Goal: Complete application form: Complete application form

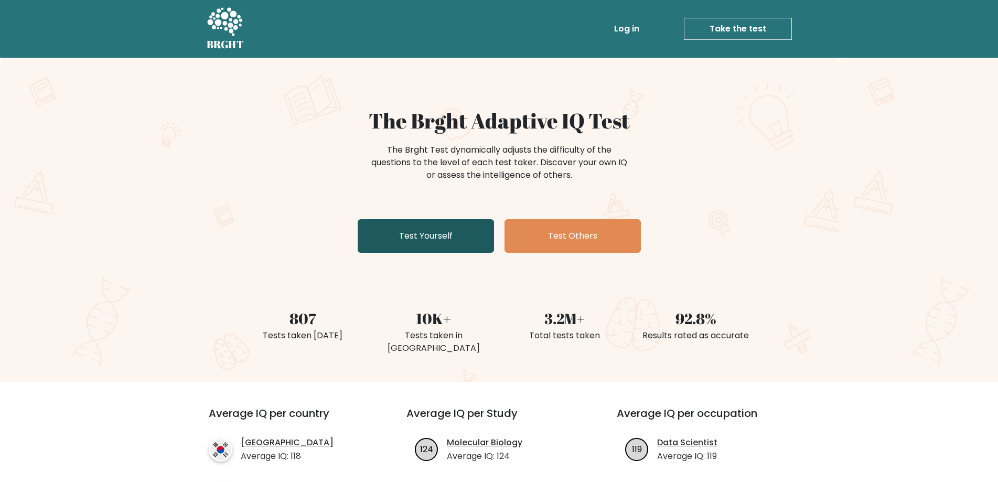
click at [449, 234] on link "Test Yourself" at bounding box center [426, 236] width 136 height 34
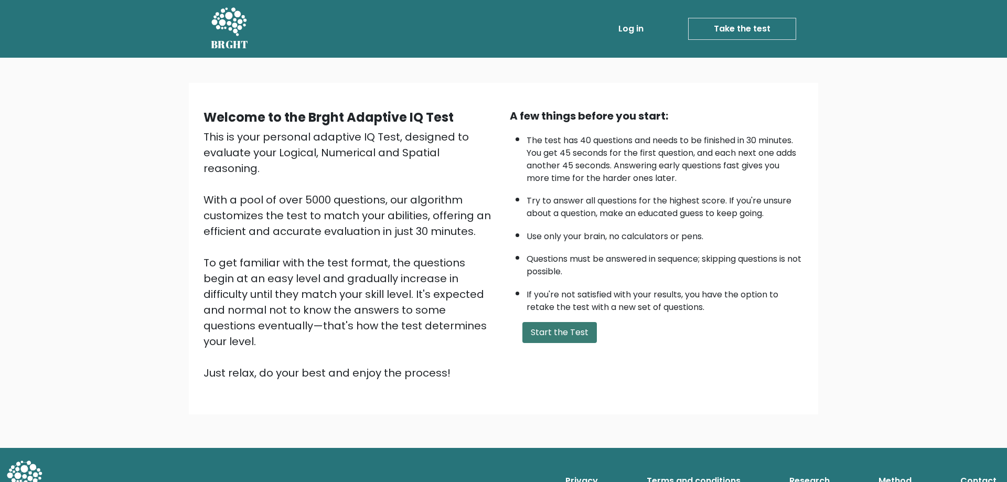
click at [538, 333] on button "Start the Test" at bounding box center [560, 332] width 75 height 21
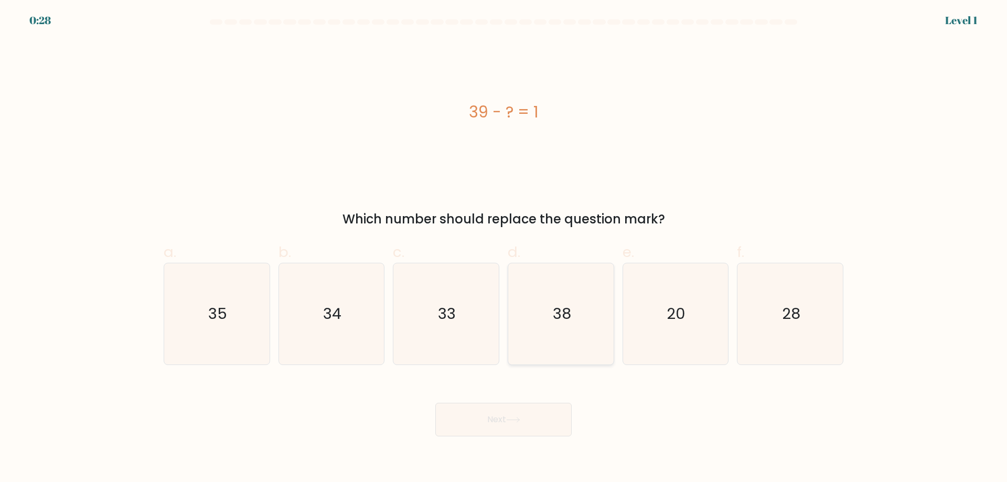
click at [564, 310] on text "38" at bounding box center [562, 313] width 18 height 21
click at [504, 248] on input "d. 38" at bounding box center [504, 244] width 1 height 7
radio input "true"
click at [480, 420] on button "Next" at bounding box center [503, 420] width 136 height 34
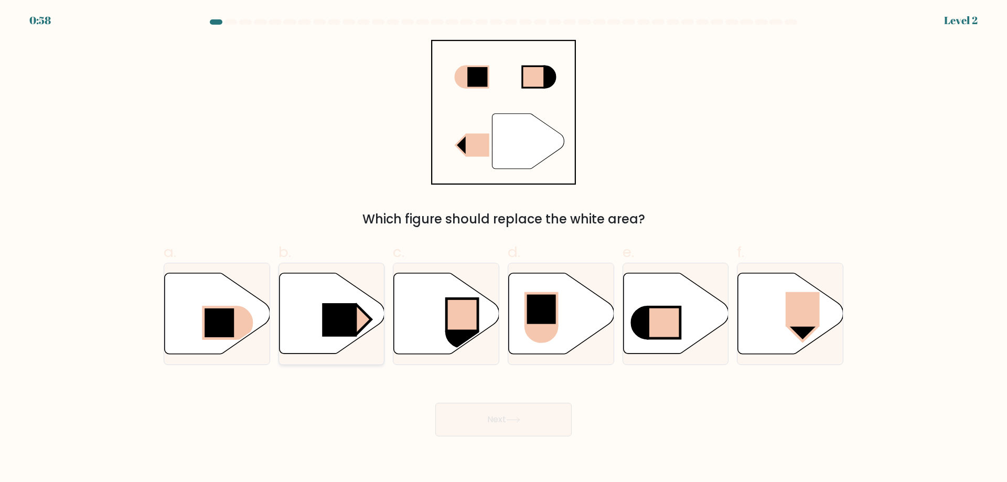
click at [355, 318] on rect at bounding box center [339, 320] width 35 height 34
click at [504, 248] on input "b." at bounding box center [504, 244] width 1 height 7
radio input "true"
click at [520, 418] on icon at bounding box center [513, 420] width 14 height 6
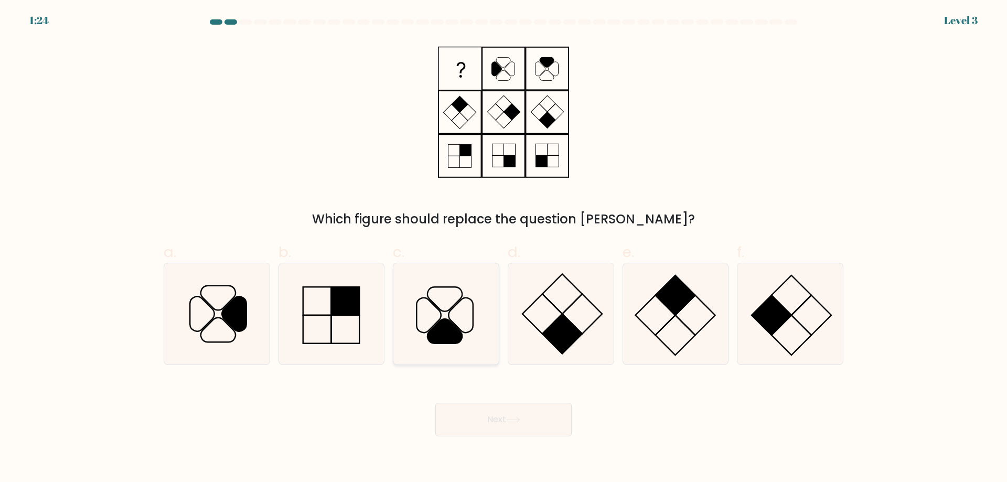
click at [456, 313] on icon at bounding box center [446, 313] width 101 height 101
click at [504, 248] on input "c." at bounding box center [504, 244] width 1 height 7
radio input "true"
click at [468, 417] on button "Next" at bounding box center [503, 420] width 136 height 34
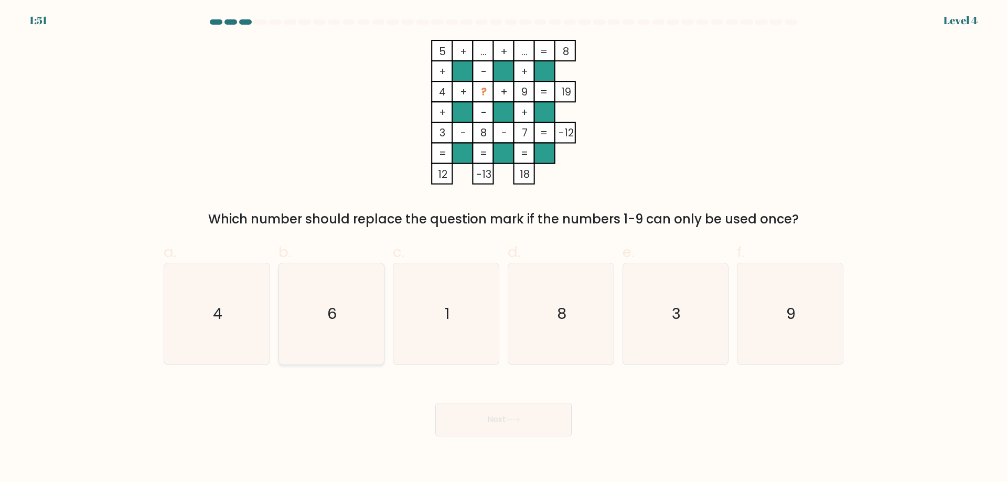
click at [322, 307] on icon "6" at bounding box center [331, 313] width 101 height 101
click at [504, 248] on input "b. 6" at bounding box center [504, 244] width 1 height 7
radio input "true"
click at [478, 418] on button "Next" at bounding box center [503, 420] width 136 height 34
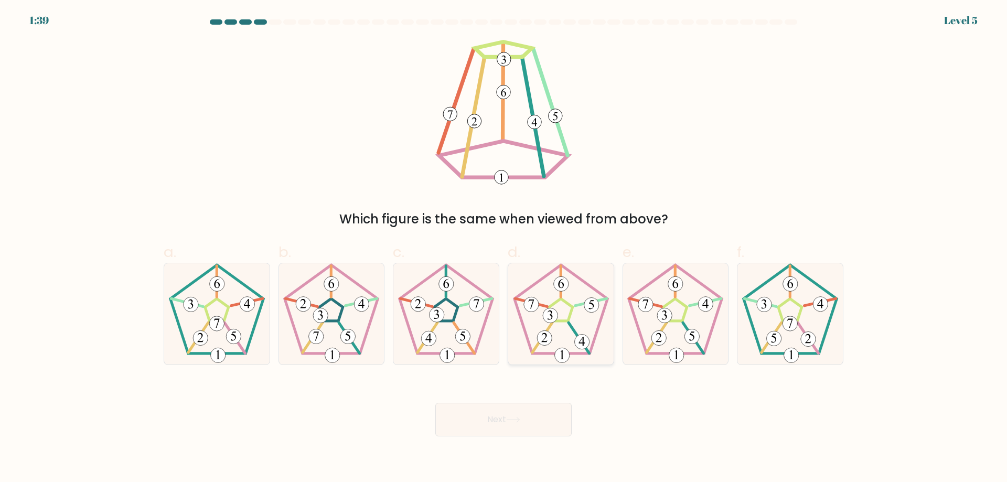
click at [554, 317] on 539 at bounding box center [550, 315] width 15 height 15
click at [504, 248] on input "d." at bounding box center [504, 244] width 1 height 7
radio input "true"
click at [509, 421] on icon at bounding box center [513, 420] width 14 height 6
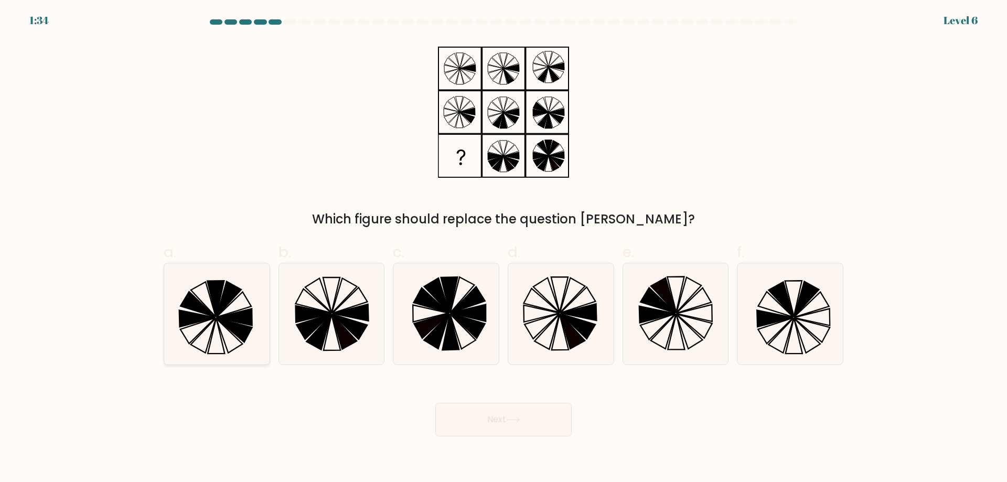
click at [205, 314] on icon at bounding box center [197, 304] width 35 height 25
click at [504, 248] on input "a." at bounding box center [504, 244] width 1 height 7
radio input "true"
click at [484, 421] on button "Next" at bounding box center [503, 420] width 136 height 34
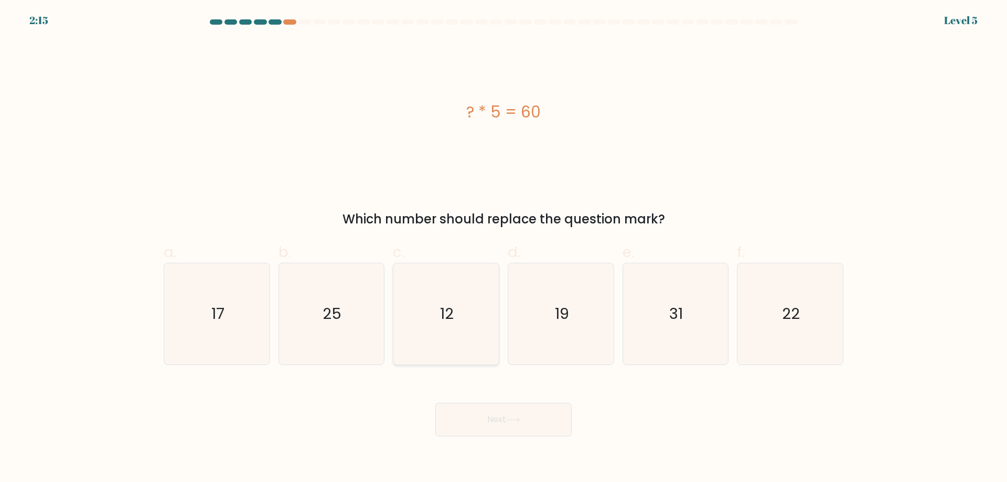
click at [448, 315] on text "12" at bounding box center [448, 313] width 14 height 21
click at [504, 248] on input "c. 12" at bounding box center [504, 244] width 1 height 7
radio input "true"
click at [480, 413] on button "Next" at bounding box center [503, 420] width 136 height 34
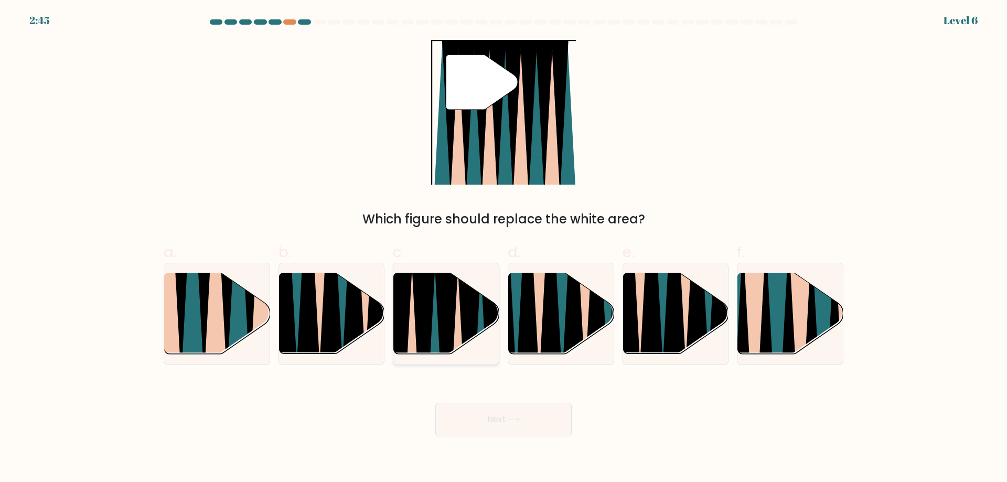
click at [441, 321] on icon at bounding box center [447, 358] width 24 height 211
click at [504, 248] on input "c." at bounding box center [504, 244] width 1 height 7
radio input "true"
click at [469, 412] on button "Next" at bounding box center [503, 420] width 136 height 34
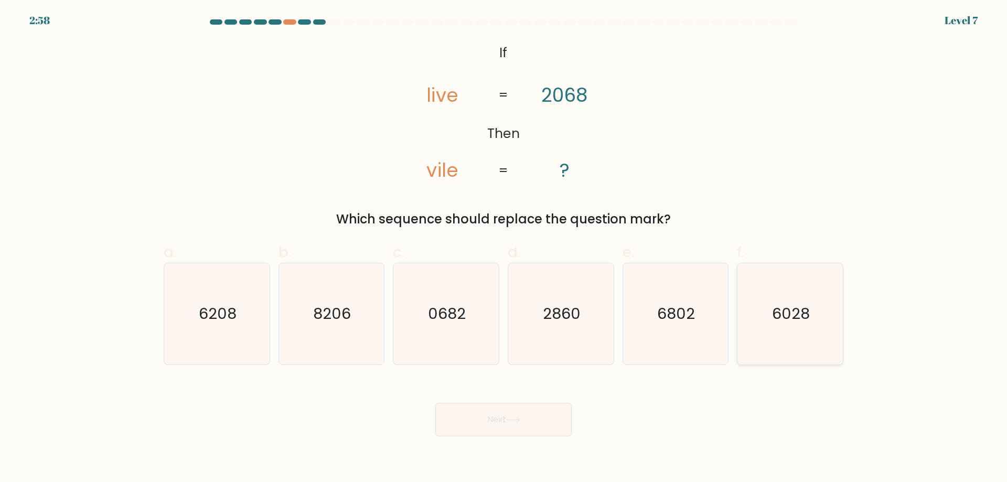
click at [774, 314] on text "6028" at bounding box center [792, 313] width 38 height 21
click at [504, 248] on input "f. 6028" at bounding box center [504, 244] width 1 height 7
radio input "true"
click at [512, 421] on icon at bounding box center [513, 420] width 14 height 6
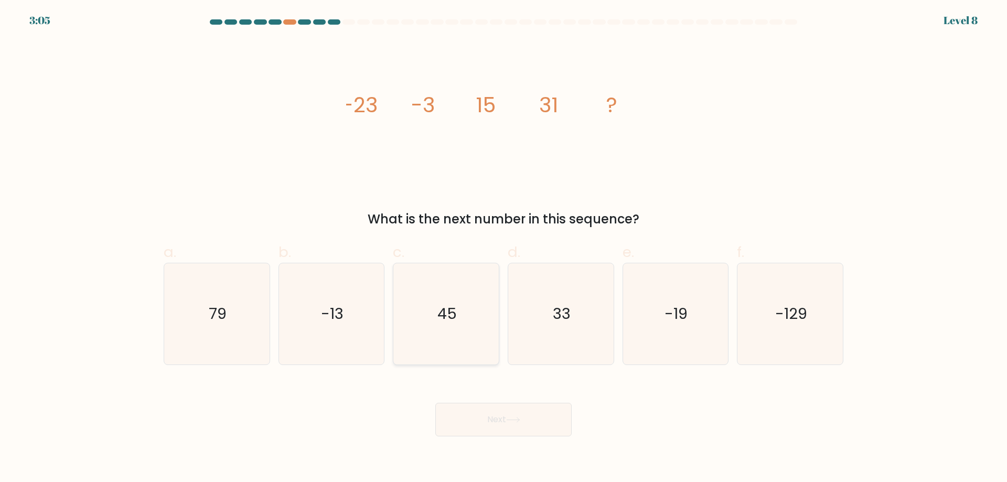
click at [454, 305] on icon "45" at bounding box center [446, 313] width 101 height 101
click at [504, 248] on input "c. 45" at bounding box center [504, 244] width 1 height 7
radio input "true"
click at [501, 425] on button "Next" at bounding box center [503, 420] width 136 height 34
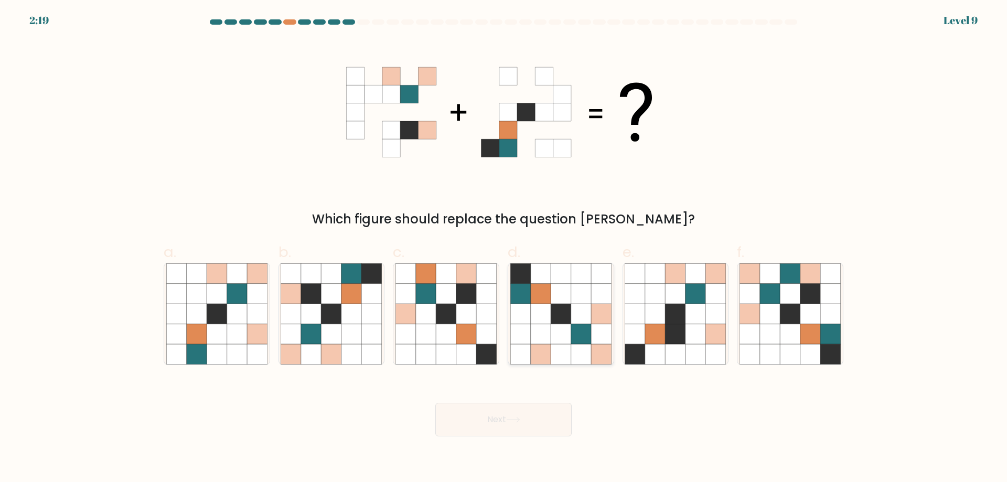
click at [558, 311] on icon at bounding box center [561, 314] width 20 height 20
click at [504, 248] on input "d." at bounding box center [504, 244] width 1 height 7
radio input "true"
click at [469, 419] on button "Next" at bounding box center [503, 420] width 136 height 34
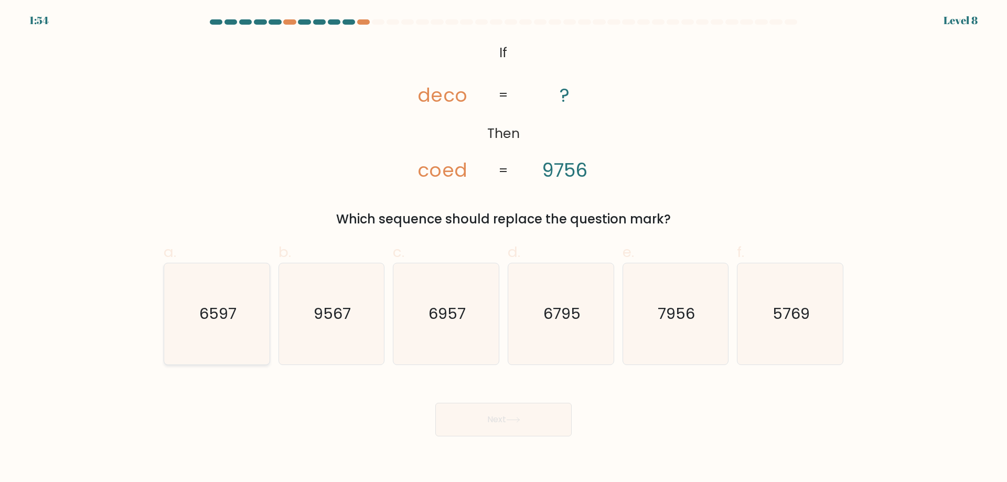
click at [207, 314] on text "6597" at bounding box center [217, 313] width 37 height 21
click at [504, 248] on input "a. 6597" at bounding box center [504, 244] width 1 height 7
radio input "true"
click at [469, 416] on button "Next" at bounding box center [503, 420] width 136 height 34
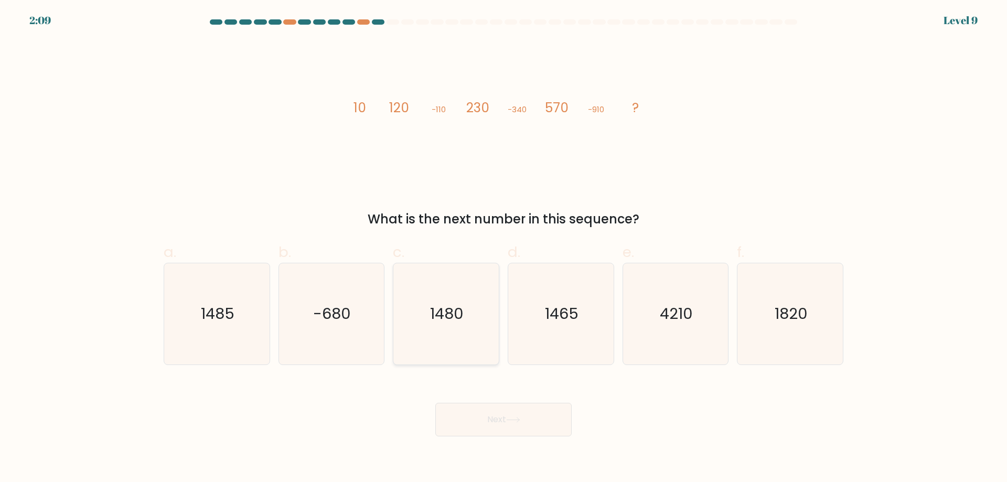
click at [462, 310] on text "1480" at bounding box center [448, 313] width 34 height 21
click at [504, 248] on input "c. 1480" at bounding box center [504, 244] width 1 height 7
radio input "true"
click at [502, 411] on button "Next" at bounding box center [503, 420] width 136 height 34
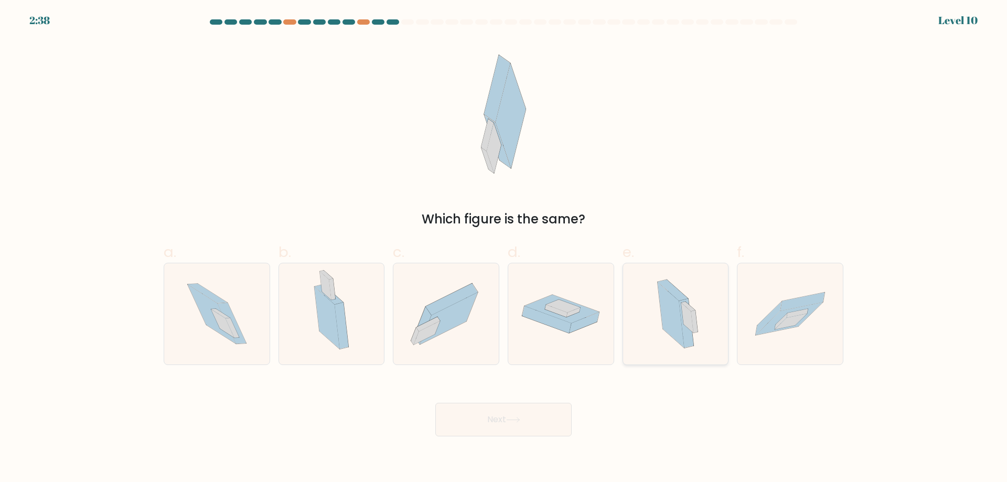
click at [679, 295] on icon at bounding box center [673, 290] width 30 height 21
click at [504, 248] on input "e." at bounding box center [504, 244] width 1 height 7
radio input "true"
click at [492, 416] on button "Next" at bounding box center [503, 420] width 136 height 34
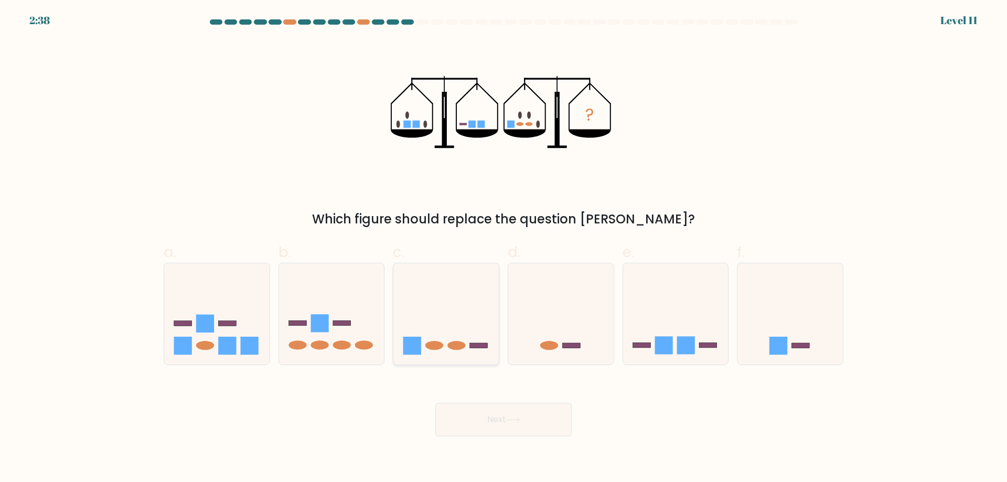
click at [440, 327] on icon at bounding box center [445, 313] width 105 height 87
click at [504, 248] on input "c." at bounding box center [504, 244] width 1 height 7
radio input "true"
click at [477, 416] on button "Next" at bounding box center [503, 420] width 136 height 34
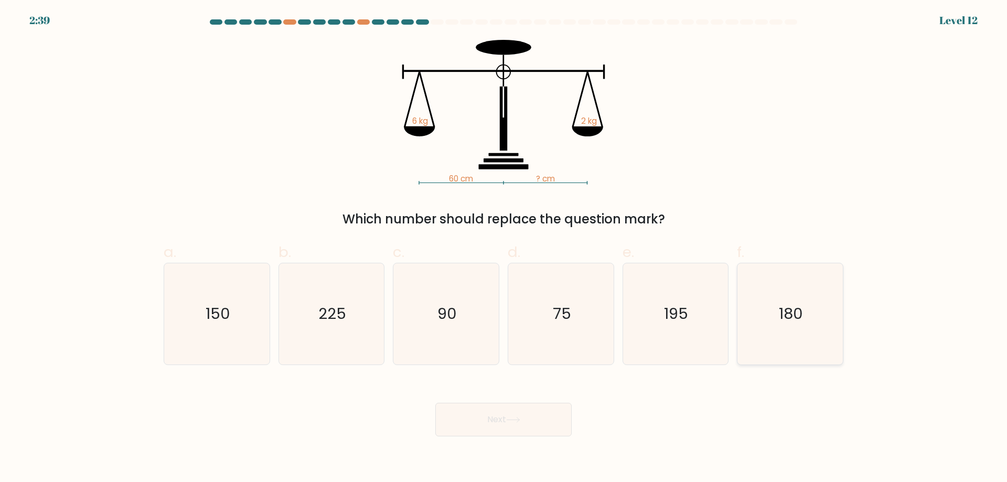
click at [790, 316] on text "180" at bounding box center [792, 313] width 24 height 21
click at [504, 248] on input "f. 180" at bounding box center [504, 244] width 1 height 7
radio input "true"
click at [507, 411] on button "Next" at bounding box center [503, 420] width 136 height 34
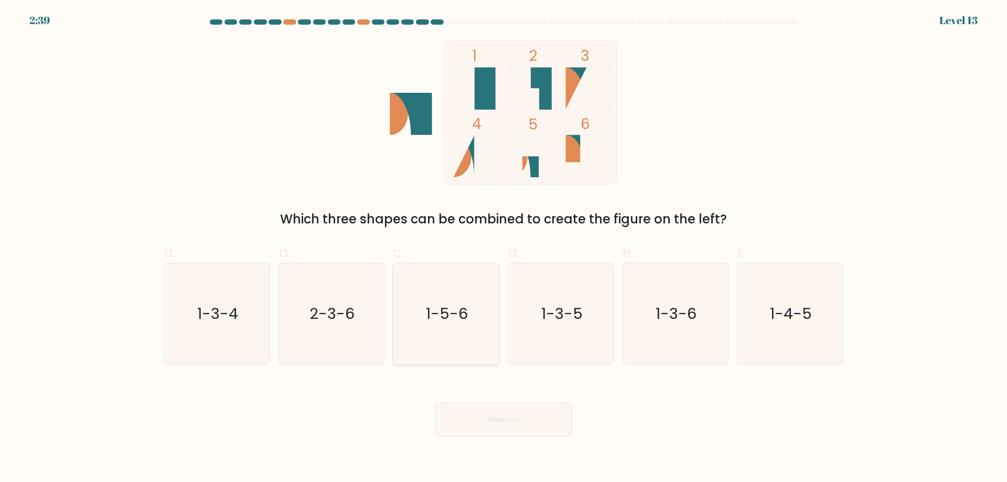
click at [449, 307] on text "1-5-6" at bounding box center [448, 313] width 42 height 21
click at [504, 248] on input "c. 1-5-6" at bounding box center [504, 244] width 1 height 7
radio input "true"
click at [497, 421] on button "Next" at bounding box center [503, 420] width 136 height 34
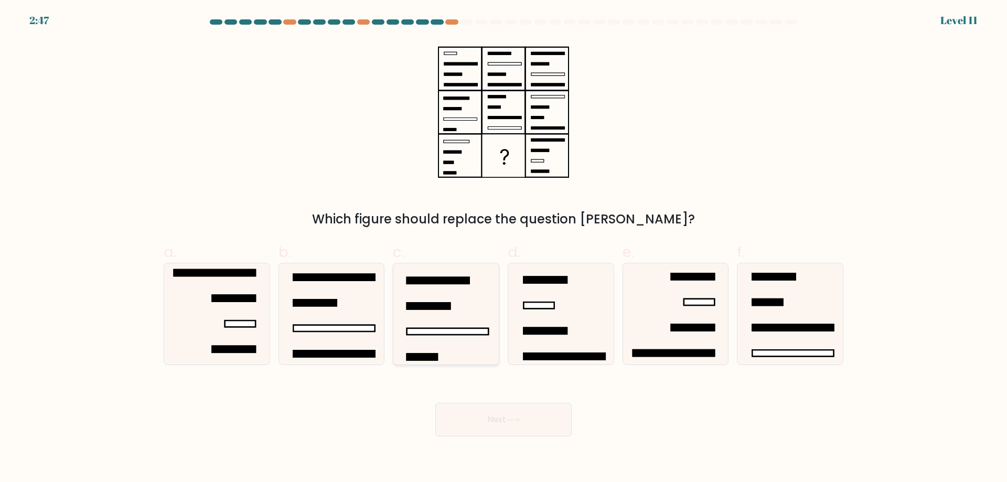
click at [449, 308] on rect at bounding box center [429, 306] width 44 height 6
click at [504, 248] on input "c." at bounding box center [504, 244] width 1 height 7
radio input "true"
click at [477, 423] on button "Next" at bounding box center [503, 420] width 136 height 34
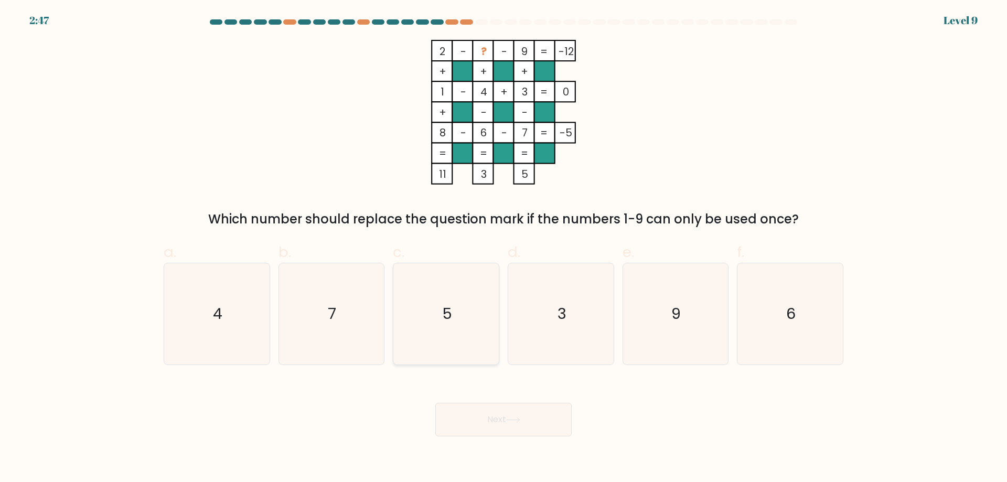
click at [451, 310] on text "5" at bounding box center [447, 313] width 10 height 21
click at [504, 248] on input "c. 5" at bounding box center [504, 244] width 1 height 7
radio input "true"
click at [492, 412] on button "Next" at bounding box center [503, 420] width 136 height 34
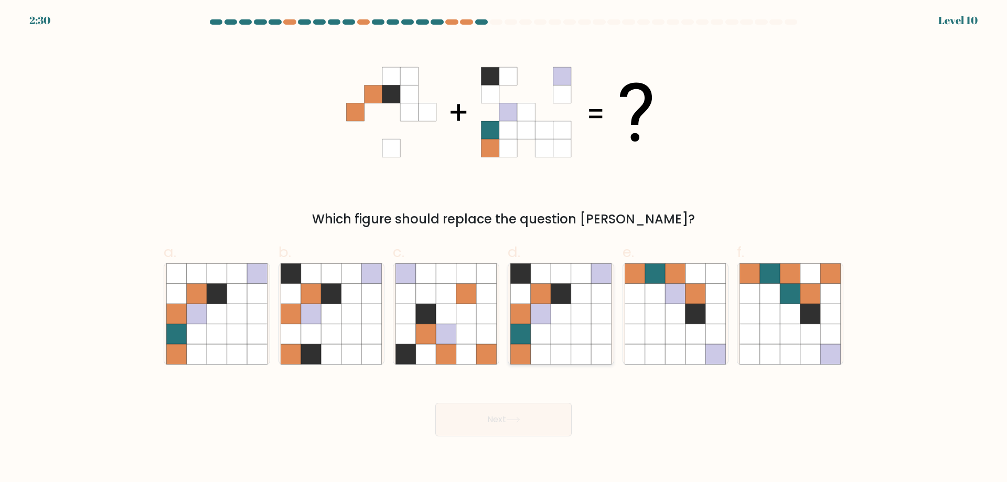
click at [565, 314] on icon at bounding box center [561, 314] width 20 height 20
click at [504, 248] on input "d." at bounding box center [504, 244] width 1 height 7
radio input "true"
click at [501, 411] on button "Next" at bounding box center [503, 420] width 136 height 34
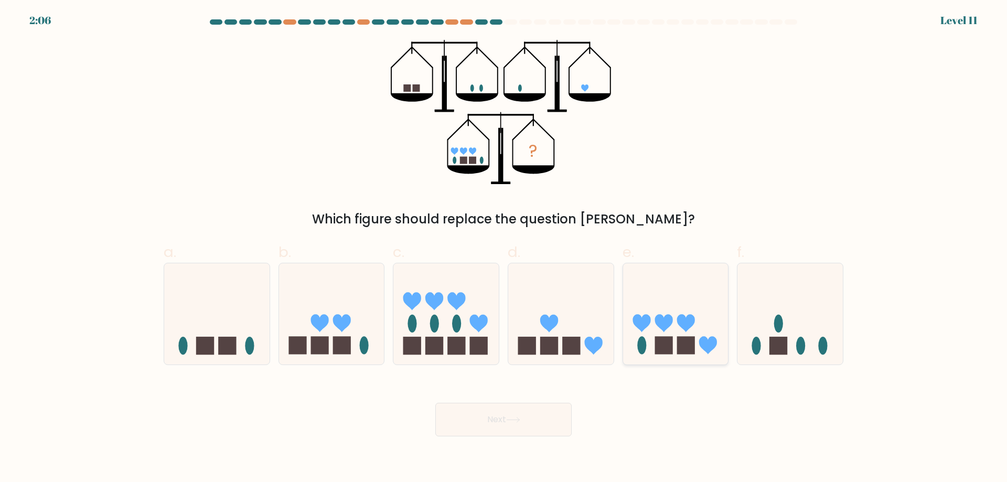
click at [671, 328] on icon at bounding box center [675, 313] width 105 height 87
click at [504, 248] on input "e." at bounding box center [504, 244] width 1 height 7
radio input "true"
click at [508, 417] on button "Next" at bounding box center [503, 420] width 136 height 34
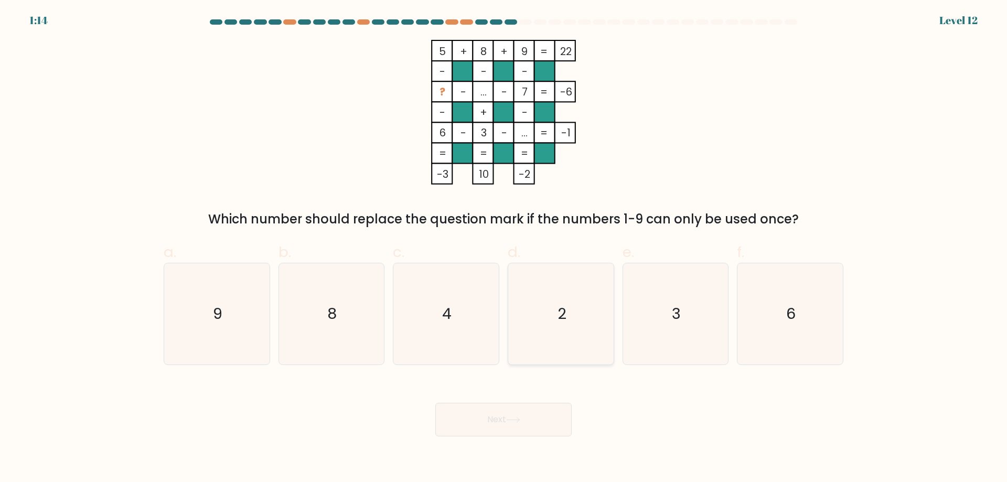
click at [568, 316] on icon "2" at bounding box center [560, 313] width 101 height 101
click at [504, 248] on input "d. 2" at bounding box center [504, 244] width 1 height 7
radio input "true"
click at [496, 417] on button "Next" at bounding box center [503, 420] width 136 height 34
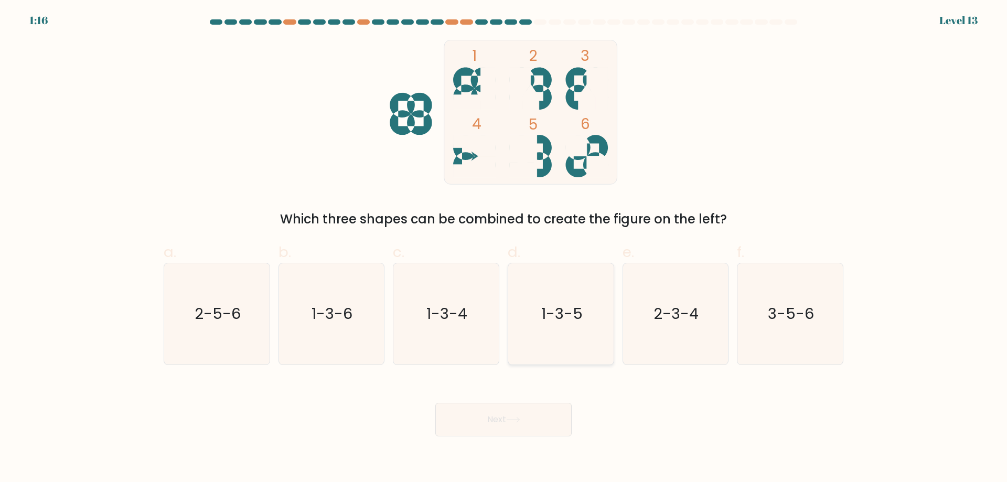
click at [558, 315] on text "1-3-5" at bounding box center [561, 313] width 41 height 21
click at [504, 248] on input "d. 1-3-5" at bounding box center [504, 244] width 1 height 7
radio input "true"
click at [504, 417] on button "Next" at bounding box center [503, 420] width 136 height 34
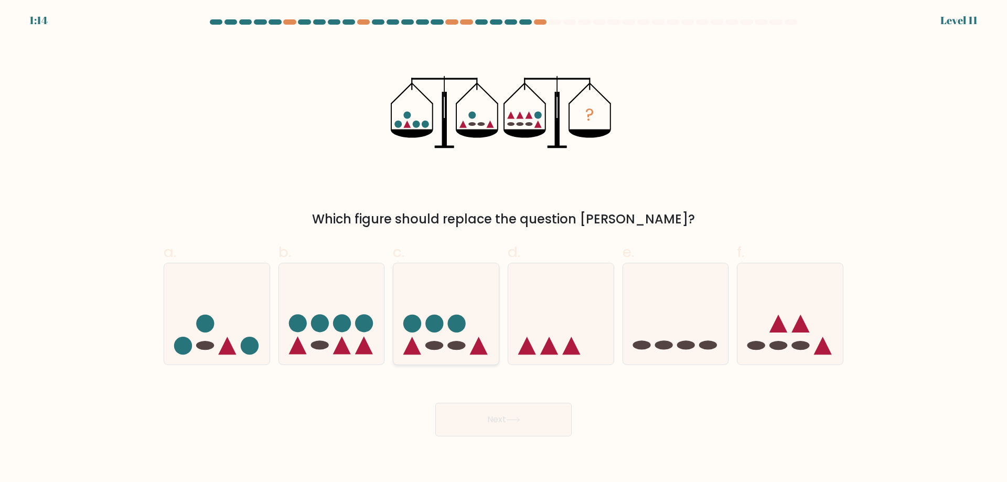
click at [454, 319] on circle at bounding box center [457, 324] width 18 height 18
click at [504, 248] on input "c." at bounding box center [504, 244] width 1 height 7
radio input "true"
click at [482, 416] on button "Next" at bounding box center [503, 420] width 136 height 34
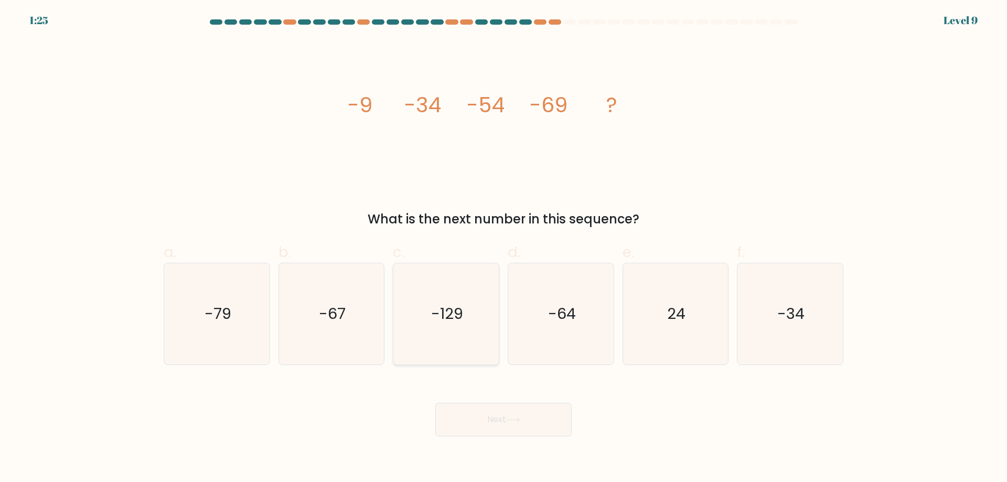
click at [454, 309] on text "-129" at bounding box center [447, 313] width 32 height 21
click at [504, 248] on input "c. -129" at bounding box center [504, 244] width 1 height 7
radio input "true"
click at [476, 411] on button "Next" at bounding box center [503, 420] width 136 height 34
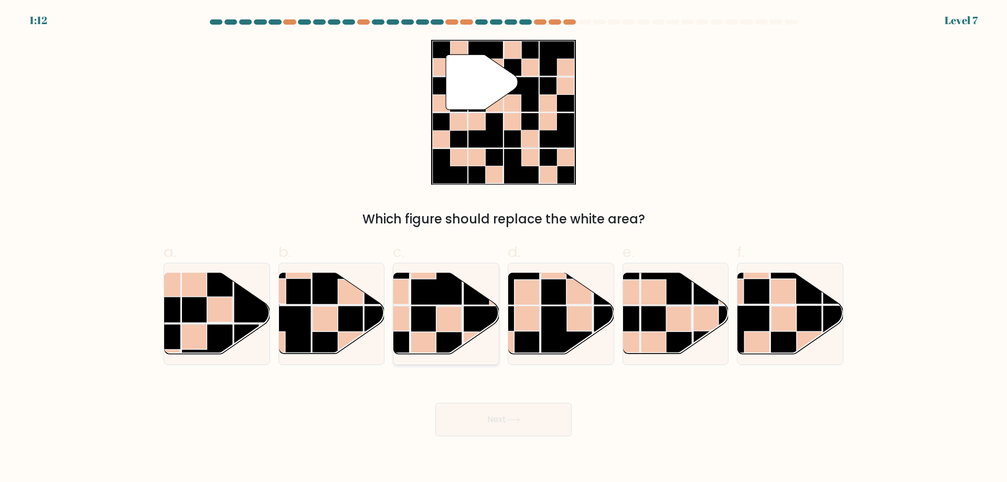
click at [448, 318] on rect at bounding box center [449, 318] width 25 height 25
click at [504, 248] on input "c." at bounding box center [504, 244] width 1 height 7
radio input "true"
click at [487, 418] on button "Next" at bounding box center [503, 420] width 136 height 34
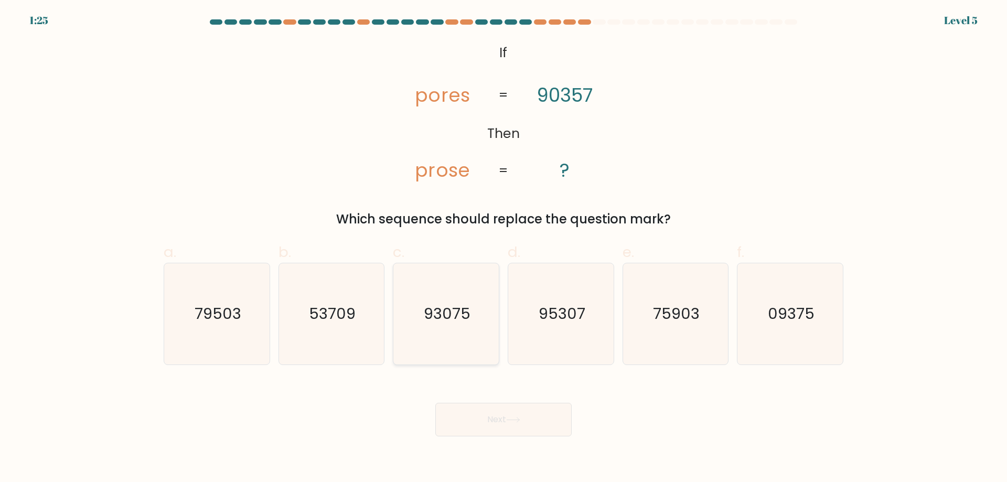
click at [452, 317] on text "93075" at bounding box center [447, 313] width 47 height 21
click at [504, 248] on input "c. 93075" at bounding box center [504, 244] width 1 height 7
radio input "true"
click at [485, 414] on button "Next" at bounding box center [503, 420] width 136 height 34
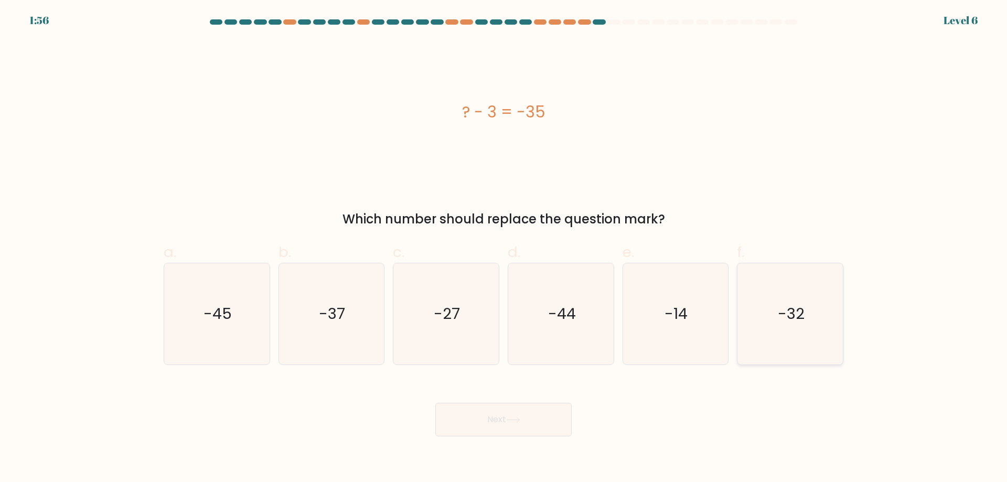
click at [786, 297] on icon "-32" at bounding box center [790, 313] width 101 height 101
click at [504, 248] on input "f. -32" at bounding box center [504, 244] width 1 height 7
radio input "true"
click at [492, 412] on button "Next" at bounding box center [503, 420] width 136 height 34
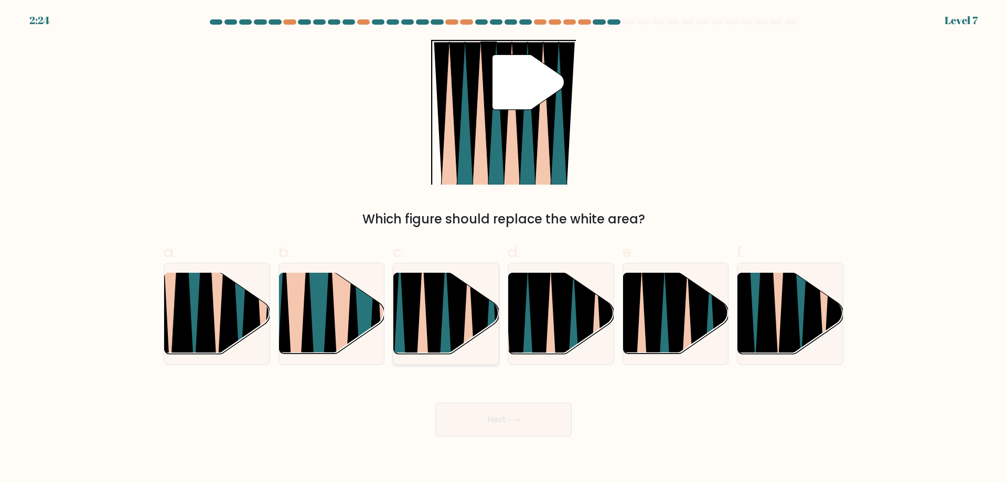
click at [455, 318] on icon at bounding box center [457, 360] width 23 height 210
click at [504, 248] on input "c." at bounding box center [504, 244] width 1 height 7
radio input "true"
click at [498, 412] on button "Next" at bounding box center [503, 420] width 136 height 34
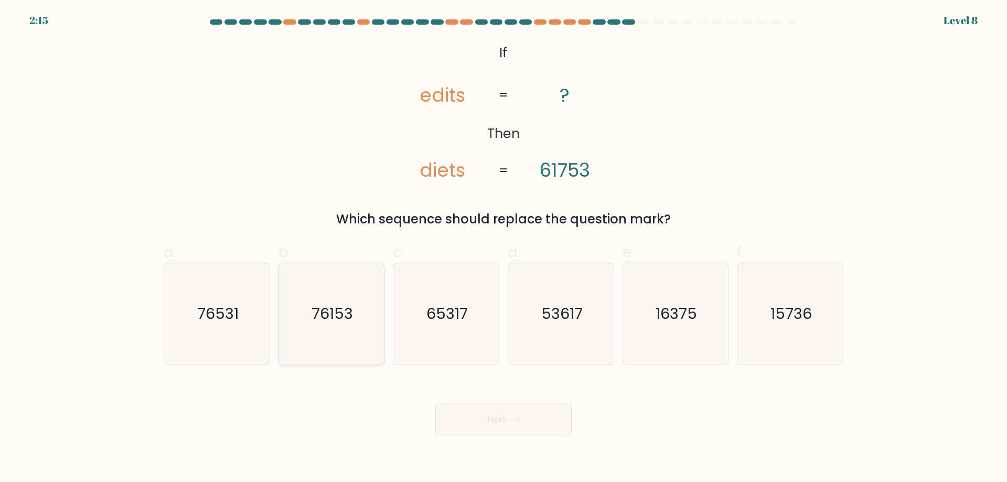
click at [338, 307] on text "76153" at bounding box center [332, 313] width 41 height 21
click at [504, 248] on input "b. 76153" at bounding box center [504, 244] width 1 height 7
radio input "true"
click at [495, 416] on button "Next" at bounding box center [503, 420] width 136 height 34
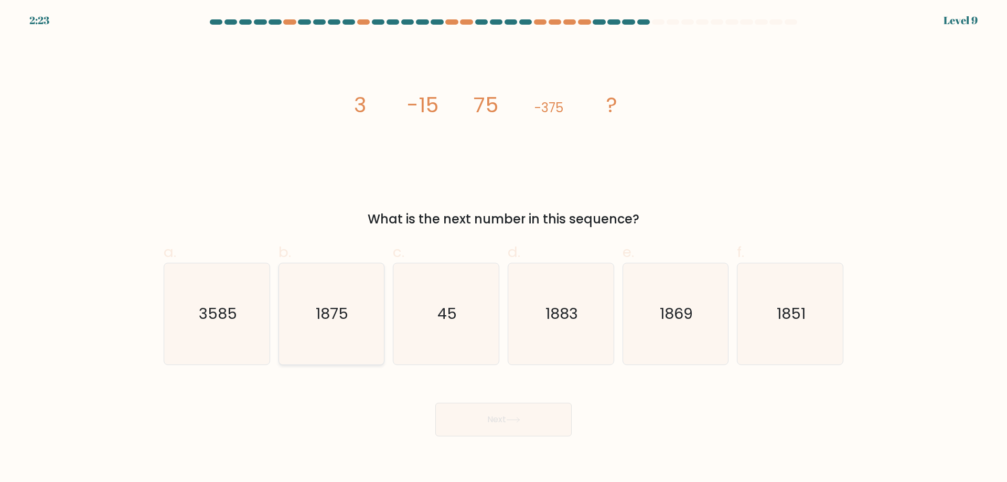
click at [329, 314] on text "1875" at bounding box center [332, 313] width 33 height 21
click at [504, 248] on input "b. 1875" at bounding box center [504, 244] width 1 height 7
radio input "true"
drag, startPoint x: 529, startPoint y: 407, endPoint x: 523, endPoint y: 407, distance: 5.8
click at [527, 407] on button "Next" at bounding box center [503, 420] width 136 height 34
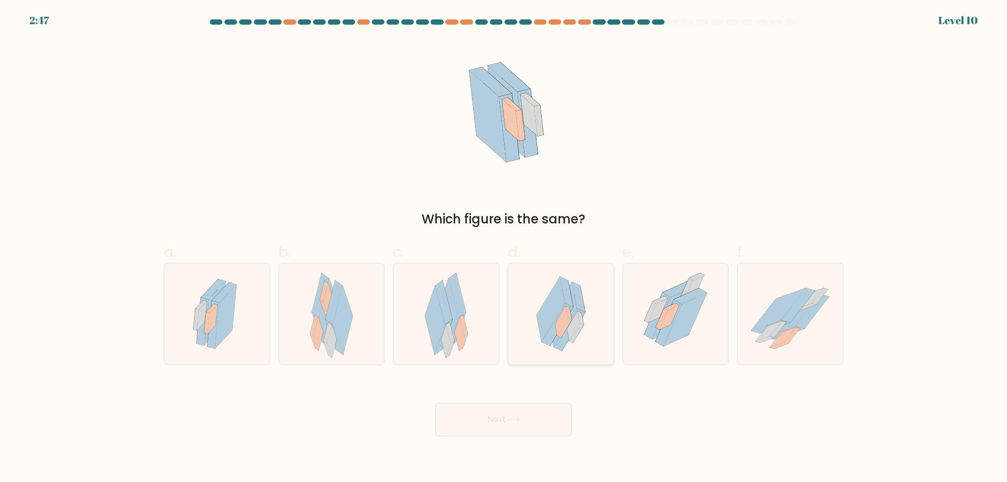
click at [563, 310] on icon at bounding box center [557, 325] width 31 height 42
click at [504, 248] on input "d." at bounding box center [504, 244] width 1 height 7
radio input "true"
click at [495, 420] on button "Next" at bounding box center [503, 420] width 136 height 34
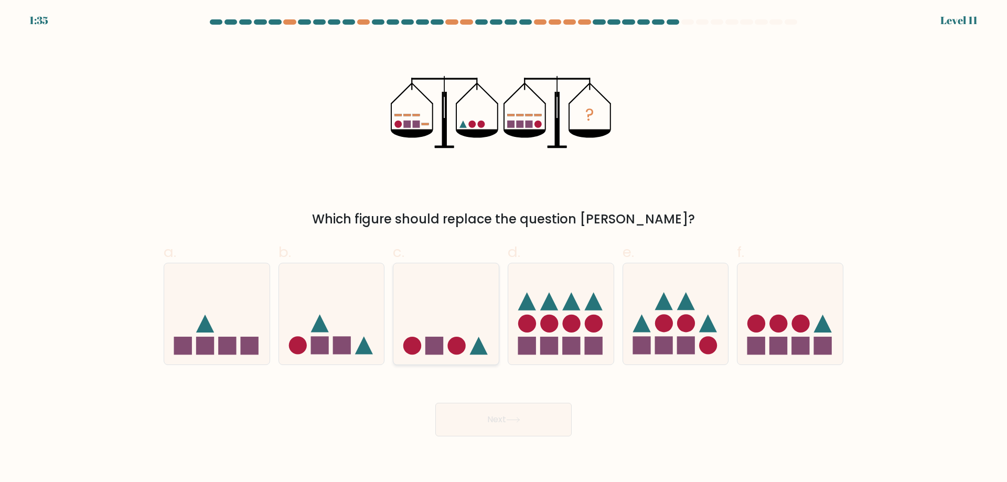
click at [439, 332] on icon at bounding box center [445, 313] width 105 height 87
click at [504, 248] on input "c." at bounding box center [504, 244] width 1 height 7
radio input "true"
click at [509, 424] on button "Next" at bounding box center [503, 420] width 136 height 34
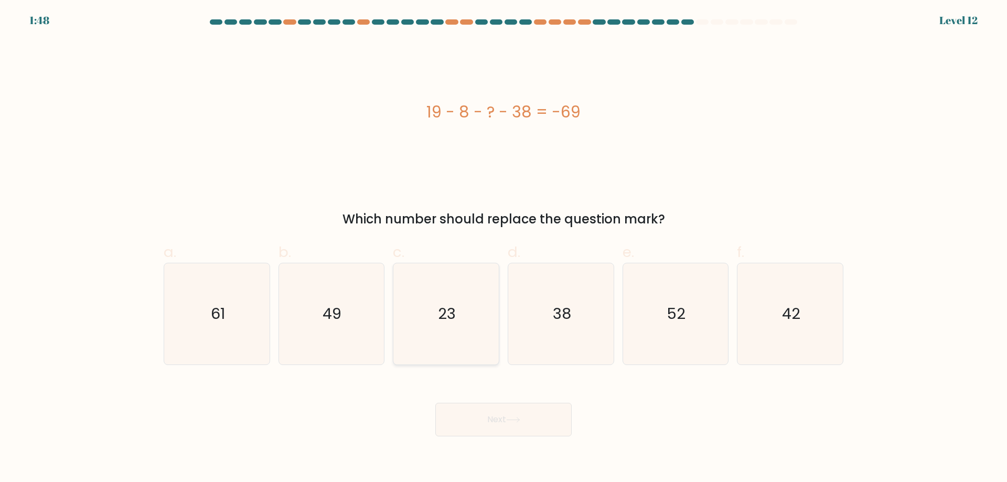
click at [458, 312] on icon "23" at bounding box center [446, 313] width 101 height 101
click at [504, 248] on input "c. 23" at bounding box center [504, 244] width 1 height 7
radio input "true"
click at [481, 411] on button "Next" at bounding box center [503, 420] width 136 height 34
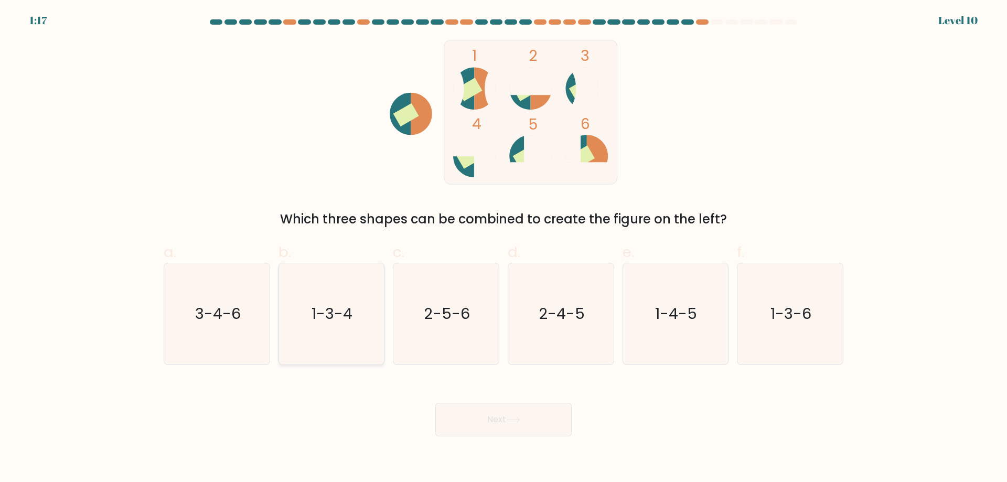
click at [327, 315] on text "1-3-4" at bounding box center [332, 313] width 41 height 21
click at [504, 248] on input "b. 1-3-4" at bounding box center [504, 244] width 1 height 7
radio input "true"
click at [492, 411] on button "Next" at bounding box center [503, 420] width 136 height 34
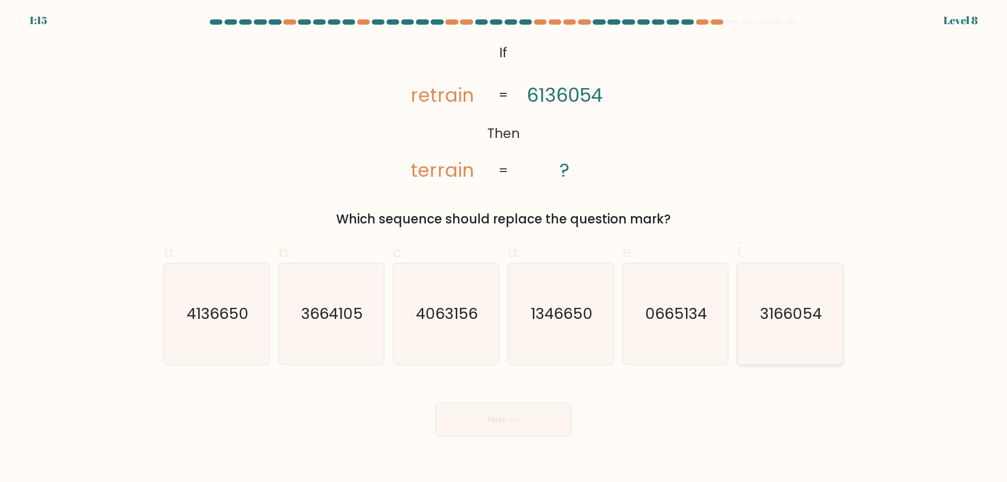
click at [800, 315] on text "3166054" at bounding box center [792, 313] width 62 height 21
click at [504, 248] on input "f. 3166054" at bounding box center [504, 244] width 1 height 7
radio input "true"
click at [518, 414] on button "Next" at bounding box center [503, 420] width 136 height 34
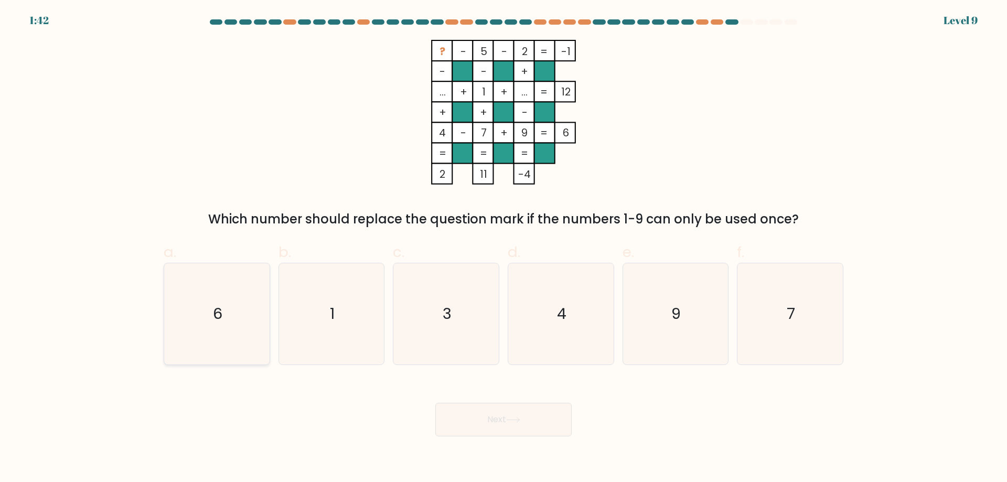
click at [205, 308] on icon "6" at bounding box center [216, 313] width 101 height 101
click at [504, 248] on input "a. 6" at bounding box center [504, 244] width 1 height 7
radio input "true"
click at [502, 416] on button "Next" at bounding box center [503, 420] width 136 height 34
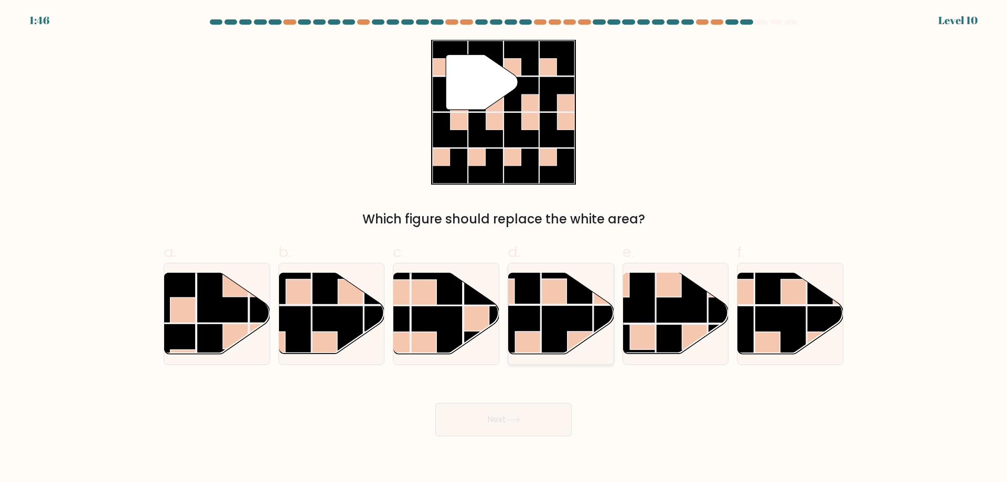
click at [566, 312] on rect at bounding box center [566, 330] width 51 height 51
click at [504, 248] on input "d." at bounding box center [504, 244] width 1 height 7
radio input "true"
click at [519, 411] on button "Next" at bounding box center [503, 420] width 136 height 34
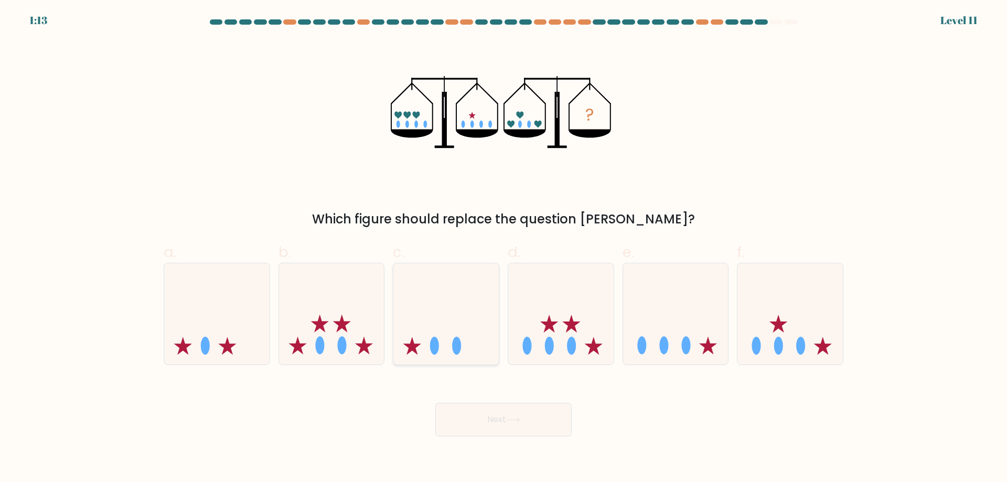
click at [444, 331] on icon at bounding box center [445, 313] width 105 height 87
click at [504, 248] on input "c." at bounding box center [504, 244] width 1 height 7
radio input "true"
click at [483, 420] on button "Next" at bounding box center [503, 420] width 136 height 34
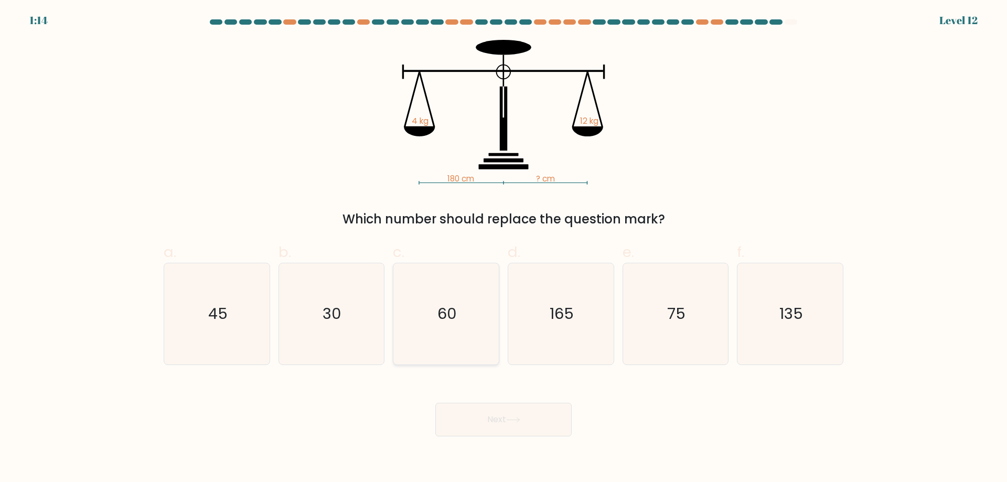
click at [450, 305] on text "60" at bounding box center [447, 313] width 19 height 21
click at [504, 248] on input "c. 60" at bounding box center [504, 244] width 1 height 7
radio input "true"
click at [486, 420] on button "Next" at bounding box center [503, 420] width 136 height 34
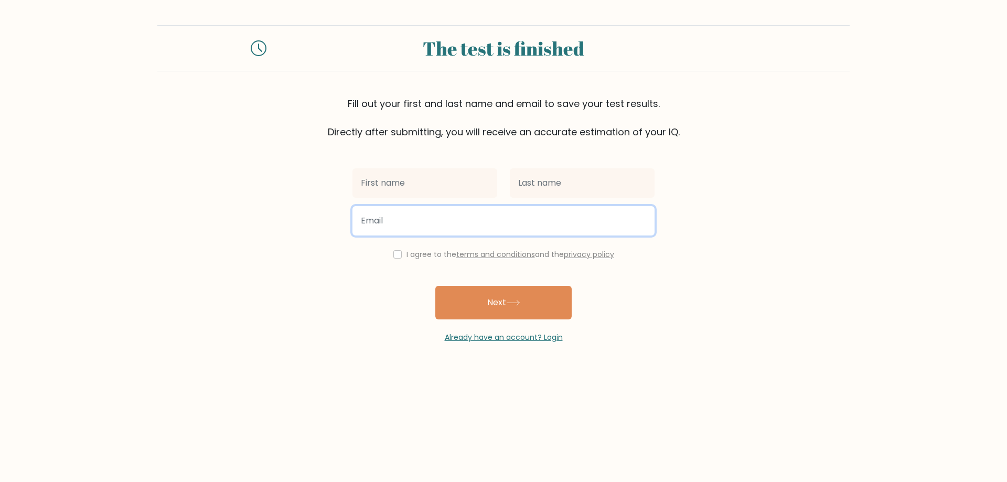
click at [385, 219] on input "email" at bounding box center [504, 220] width 302 height 29
type input "b.gardavski@gmail.com"
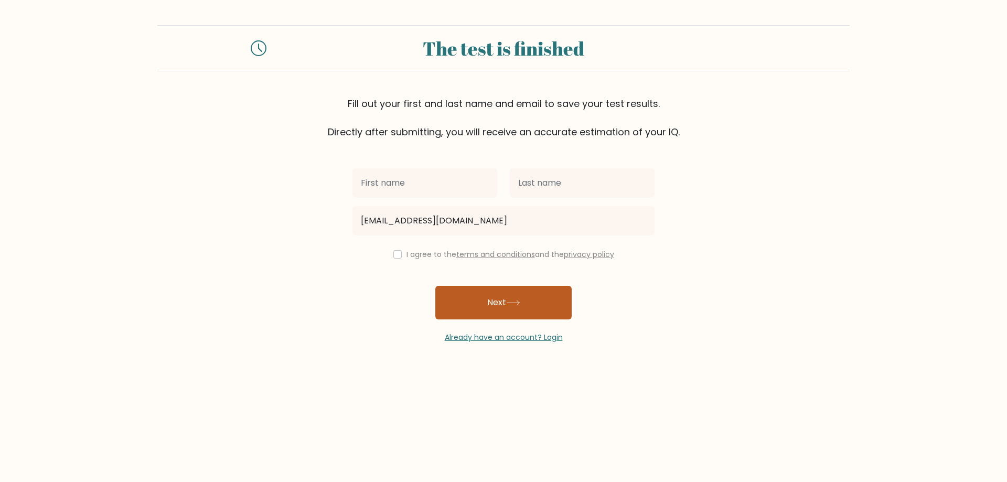
click at [490, 300] on button "Next" at bounding box center [503, 303] width 136 height 34
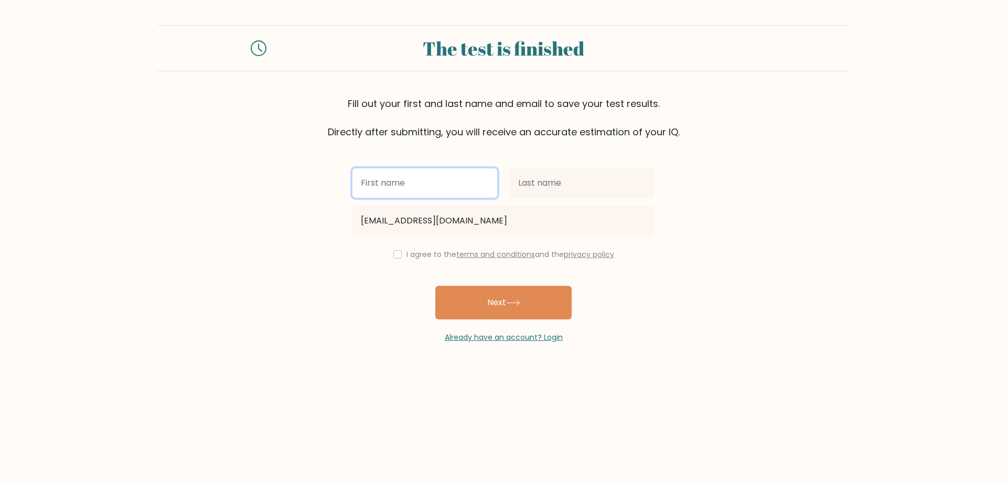
click at [379, 182] on input "text" at bounding box center [425, 182] width 145 height 29
type input "james"
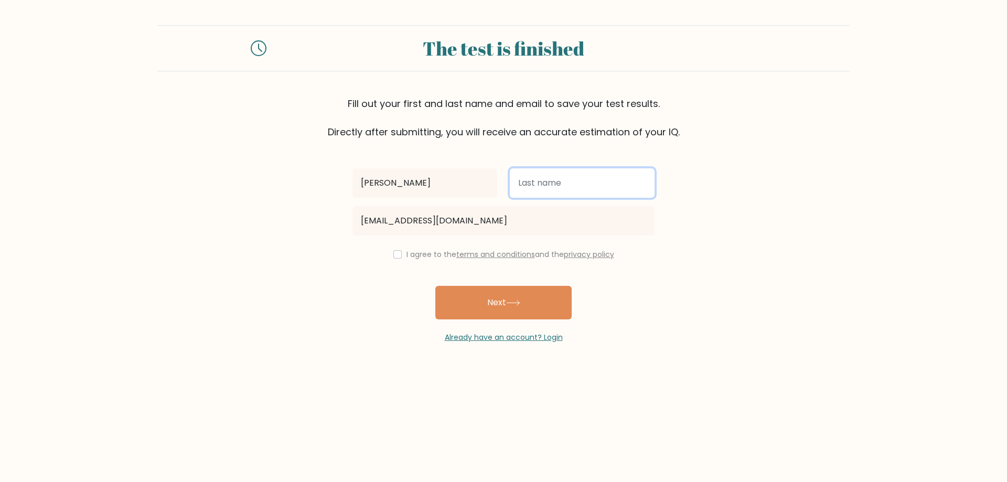
click at [533, 187] on input "text" at bounding box center [582, 182] width 145 height 29
type input "smith"
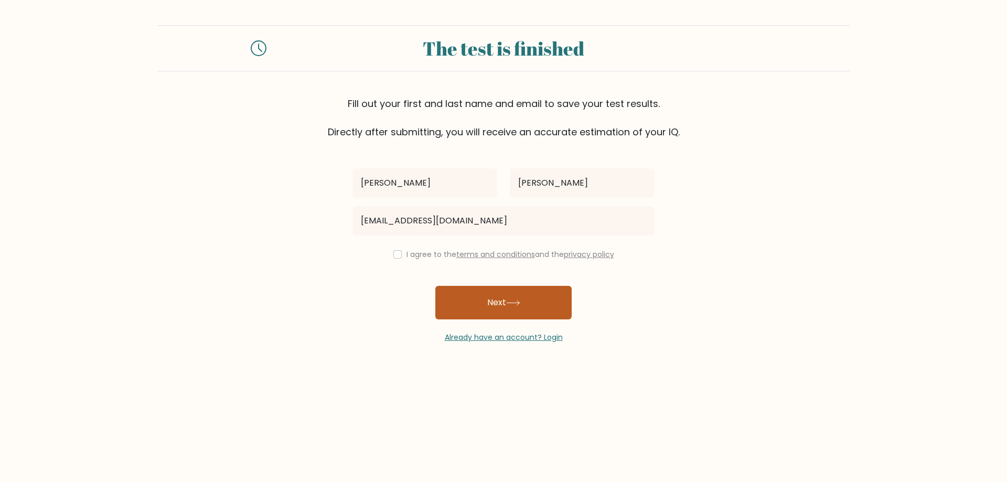
click at [496, 299] on button "Next" at bounding box center [503, 303] width 136 height 34
